Goal: Information Seeking & Learning: Find specific page/section

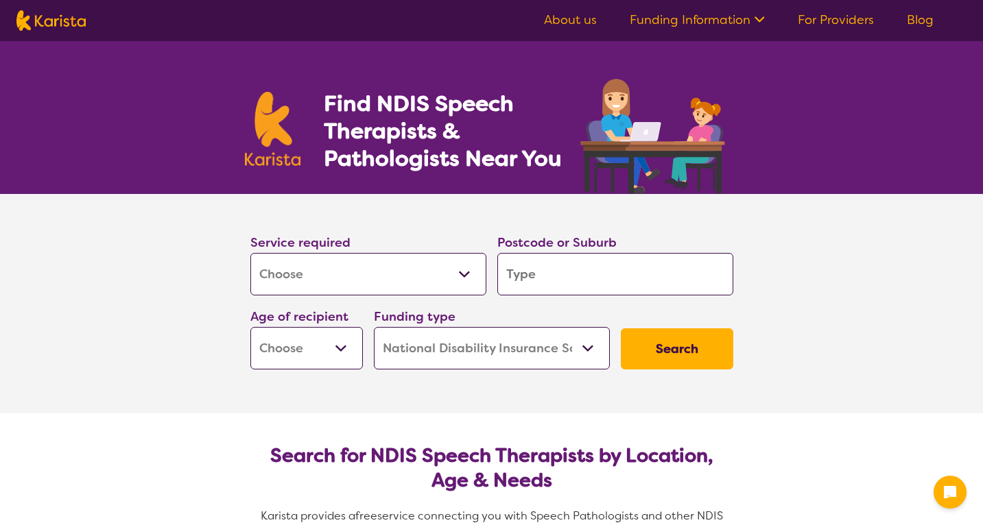
select select "[MEDICAL_DATA]"
select select "NDIS"
select select "[MEDICAL_DATA]"
select select "NDIS"
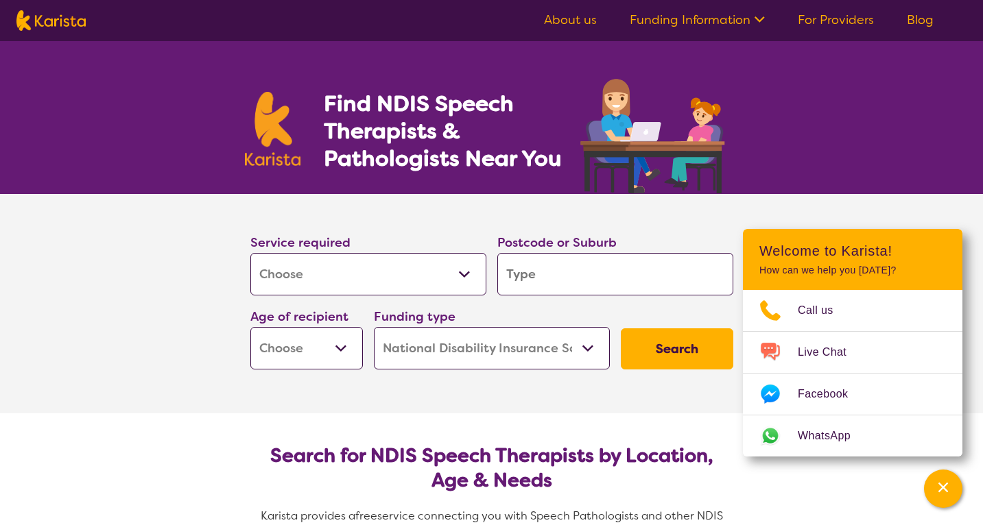
click at [571, 274] on input "search" at bounding box center [615, 274] width 236 height 43
type input "2"
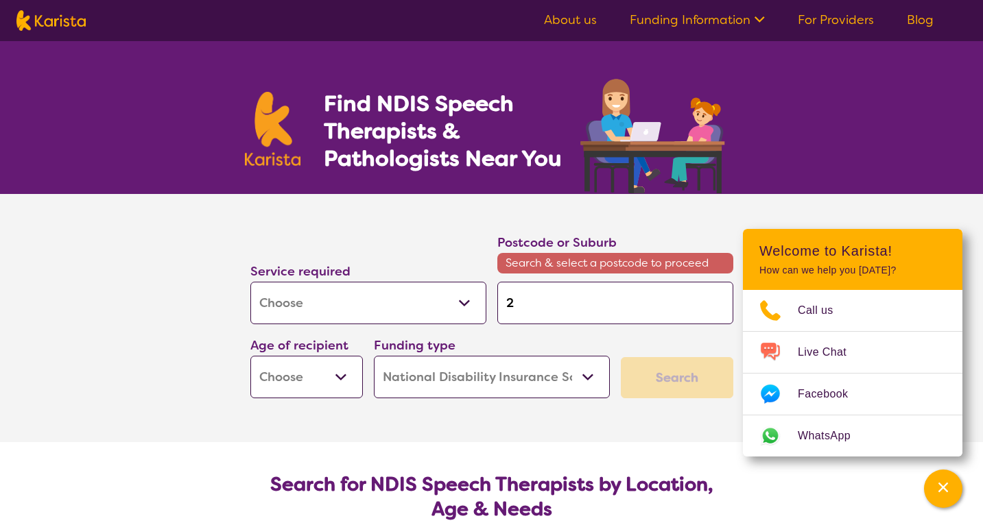
type input "21"
type input "213"
type input "21"
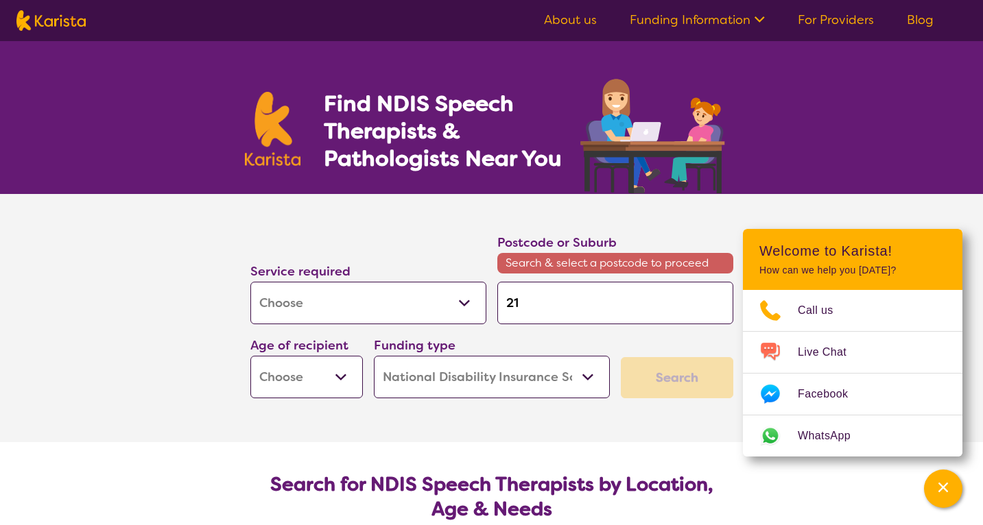
type input "21"
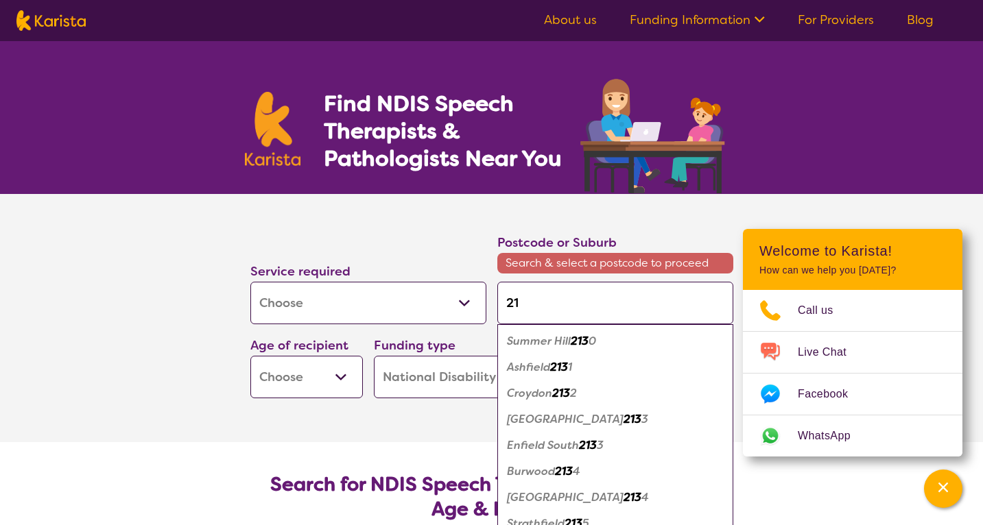
type input "2"
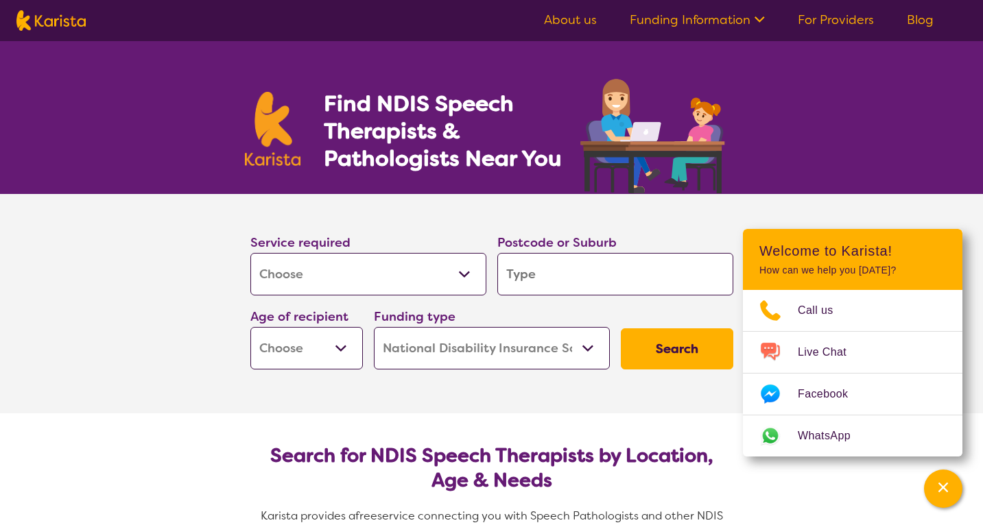
type input "3"
type input "31"
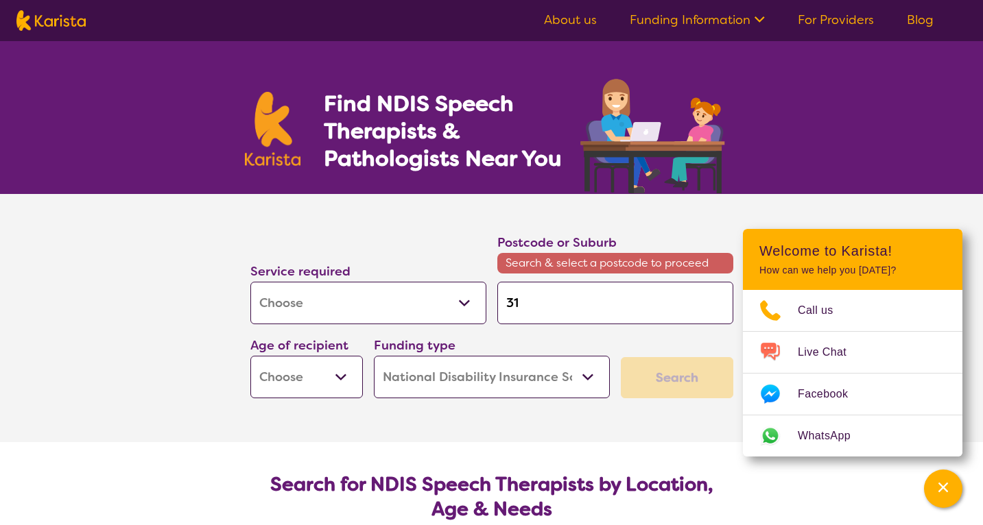
type input "312"
type input "3122"
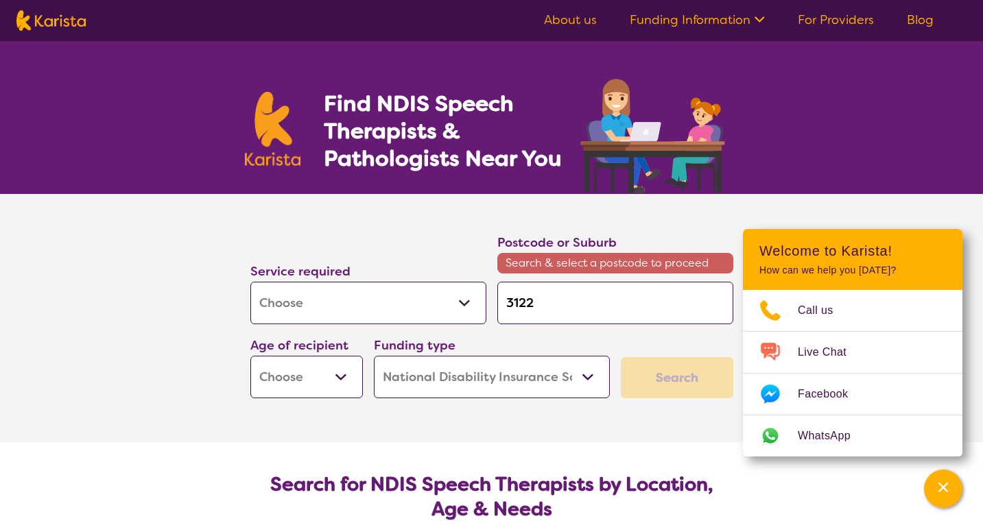
click at [676, 357] on button "Search" at bounding box center [677, 377] width 112 height 41
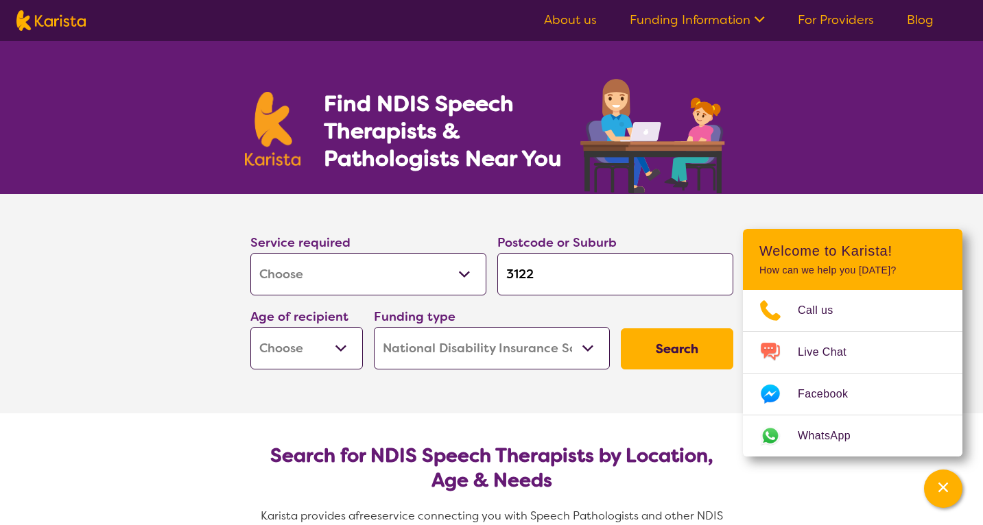
select select "CH"
select select "EC"
select select
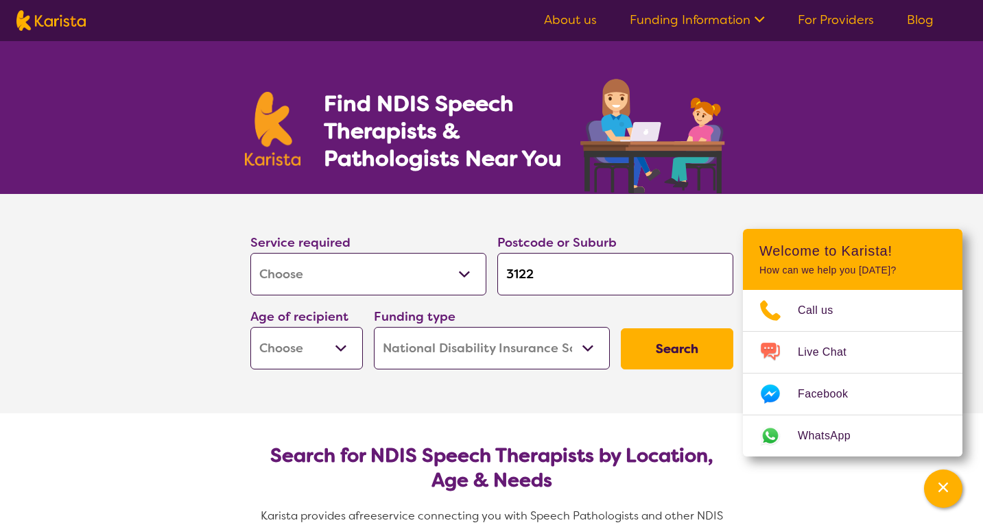
select select
click at [643, 339] on button "Search" at bounding box center [677, 349] width 112 height 41
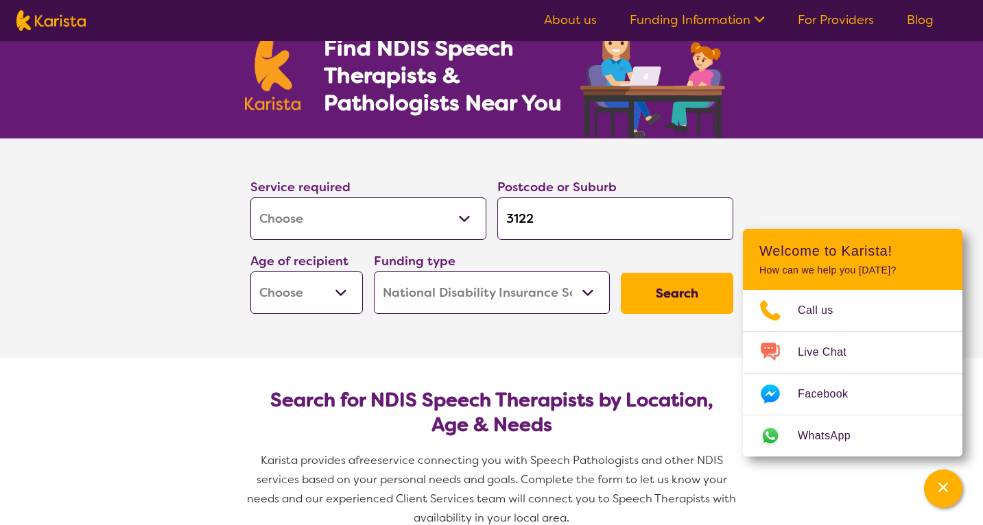
scroll to position [56, 0]
